Goal: Information Seeking & Learning: Learn about a topic

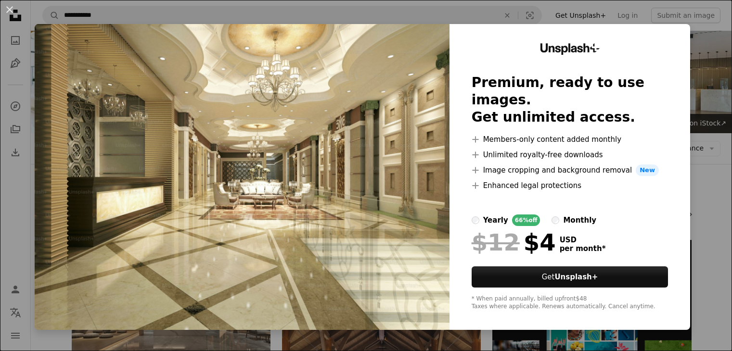
scroll to position [748, 0]
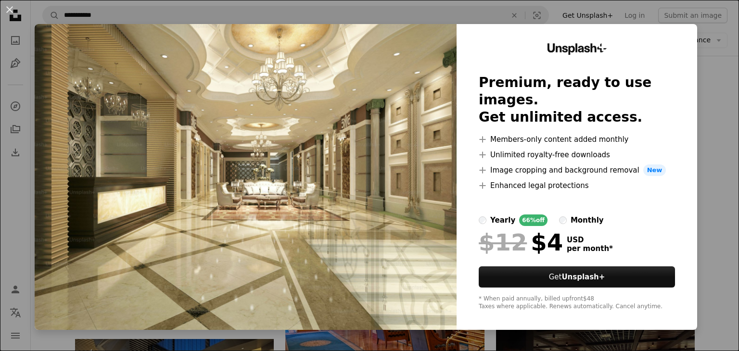
click at [332, 166] on img at bounding box center [246, 177] width 422 height 306
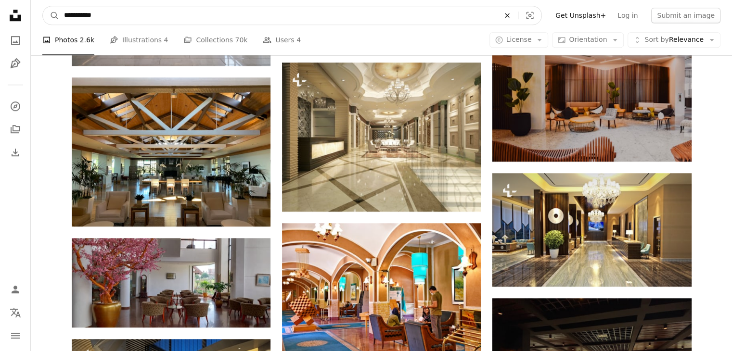
click at [518, 14] on icon "An X shape" at bounding box center [507, 16] width 21 height 8
type input "**********"
click button "A magnifying glass" at bounding box center [51, 15] width 16 height 18
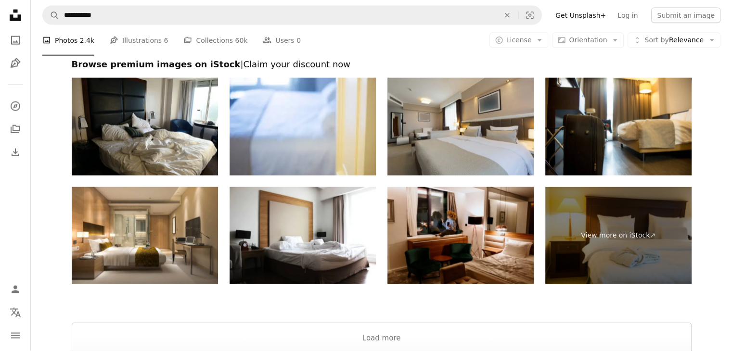
scroll to position [2231, 0]
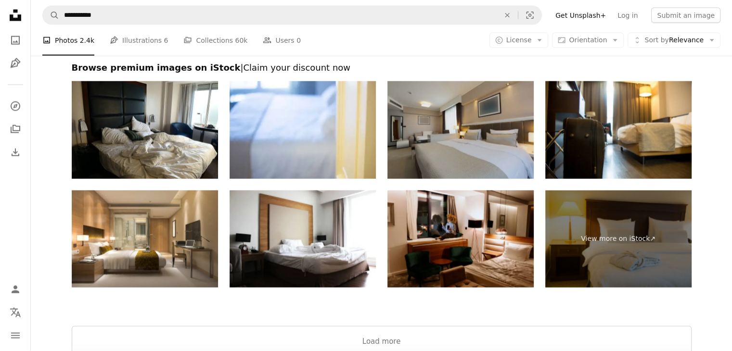
drag, startPoint x: 492, startPoint y: 132, endPoint x: 423, endPoint y: 140, distance: 69.2
click at [423, 140] on img at bounding box center [460, 130] width 146 height 98
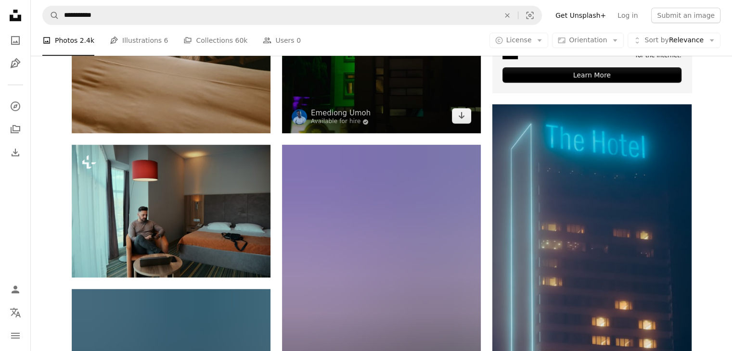
scroll to position [405, 0]
